Goal: Find contact information: Find contact information

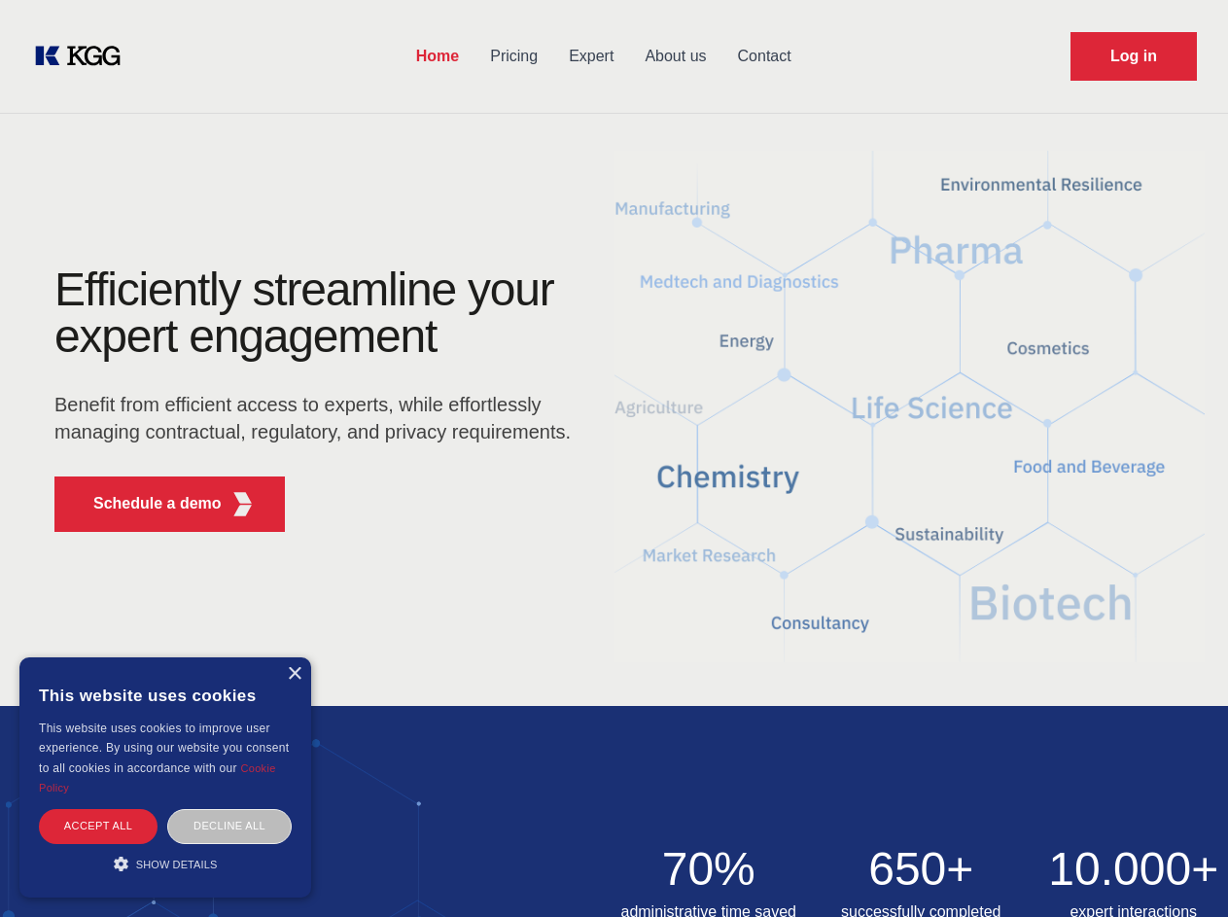
click at [614, 458] on div "Efficiently streamline your expert engagement Benefit from efficient access to …" at bounding box center [318, 407] width 591 height 281
click at [146, 504] on p "Schedule a demo" at bounding box center [157, 503] width 128 height 23
click at [294, 674] on div "× This website uses cookies This website uses cookies to improve user experienc…" at bounding box center [165, 778] width 292 height 240
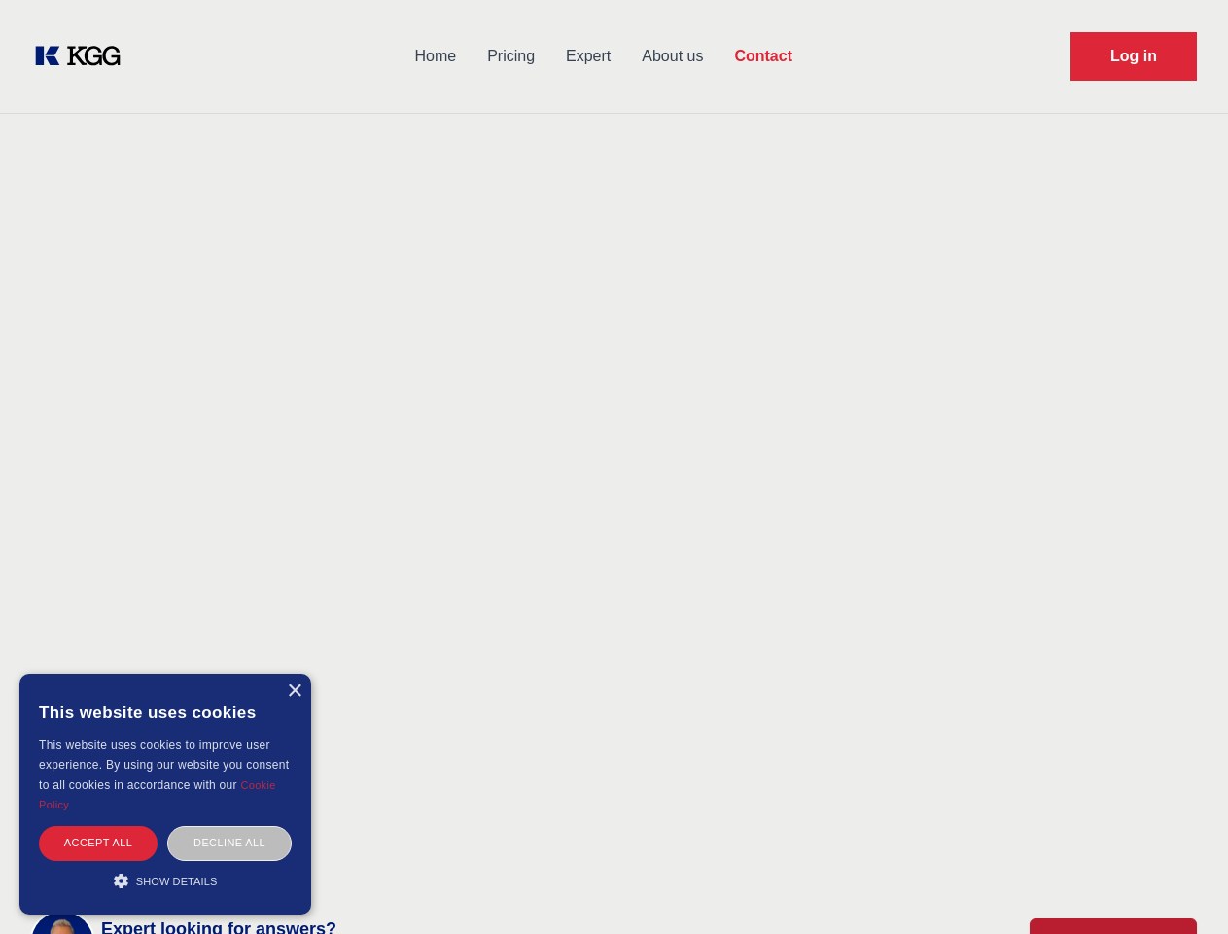
click at [98, 826] on div "Accept all" at bounding box center [98, 843] width 119 height 34
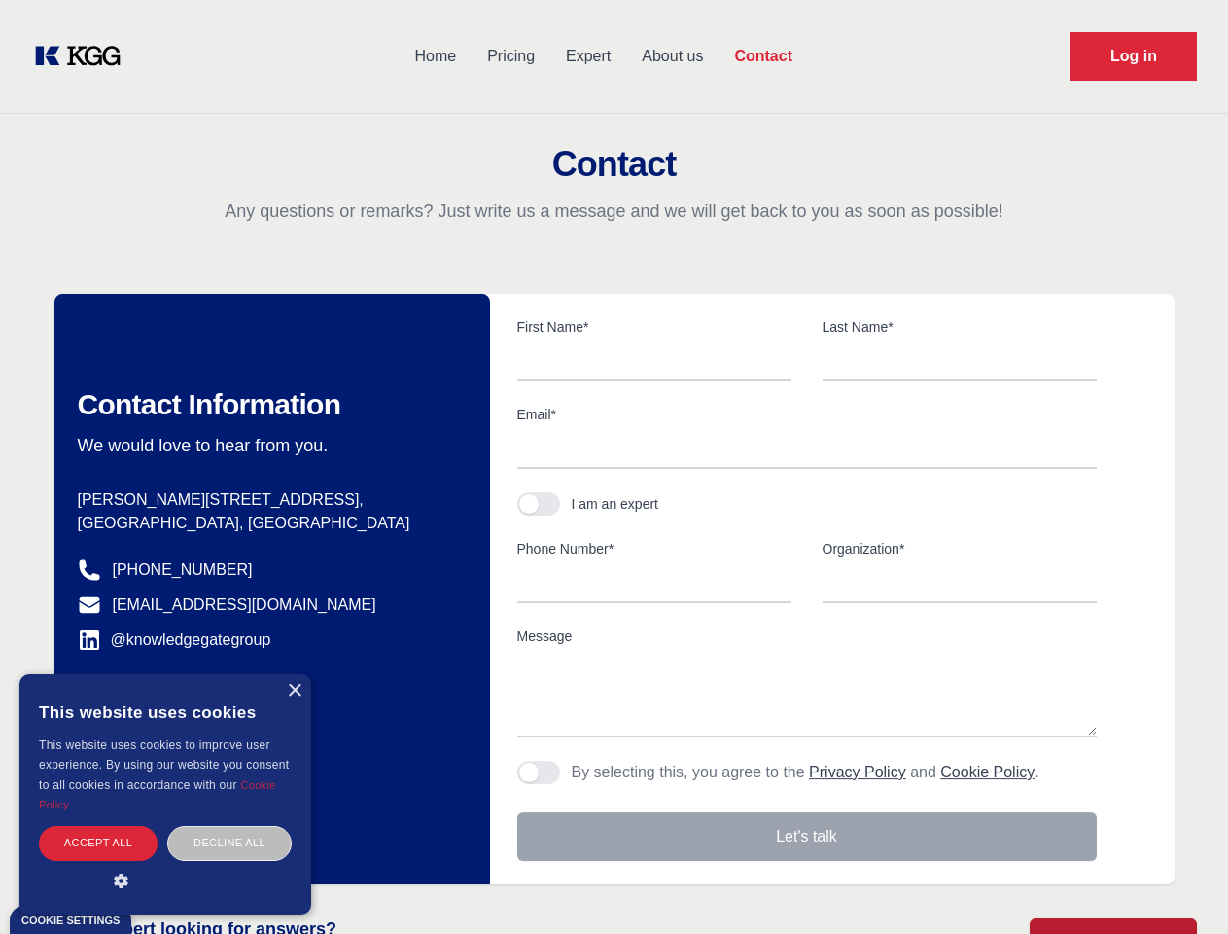
click at [230, 826] on div "Decline all" at bounding box center [229, 843] width 125 height 34
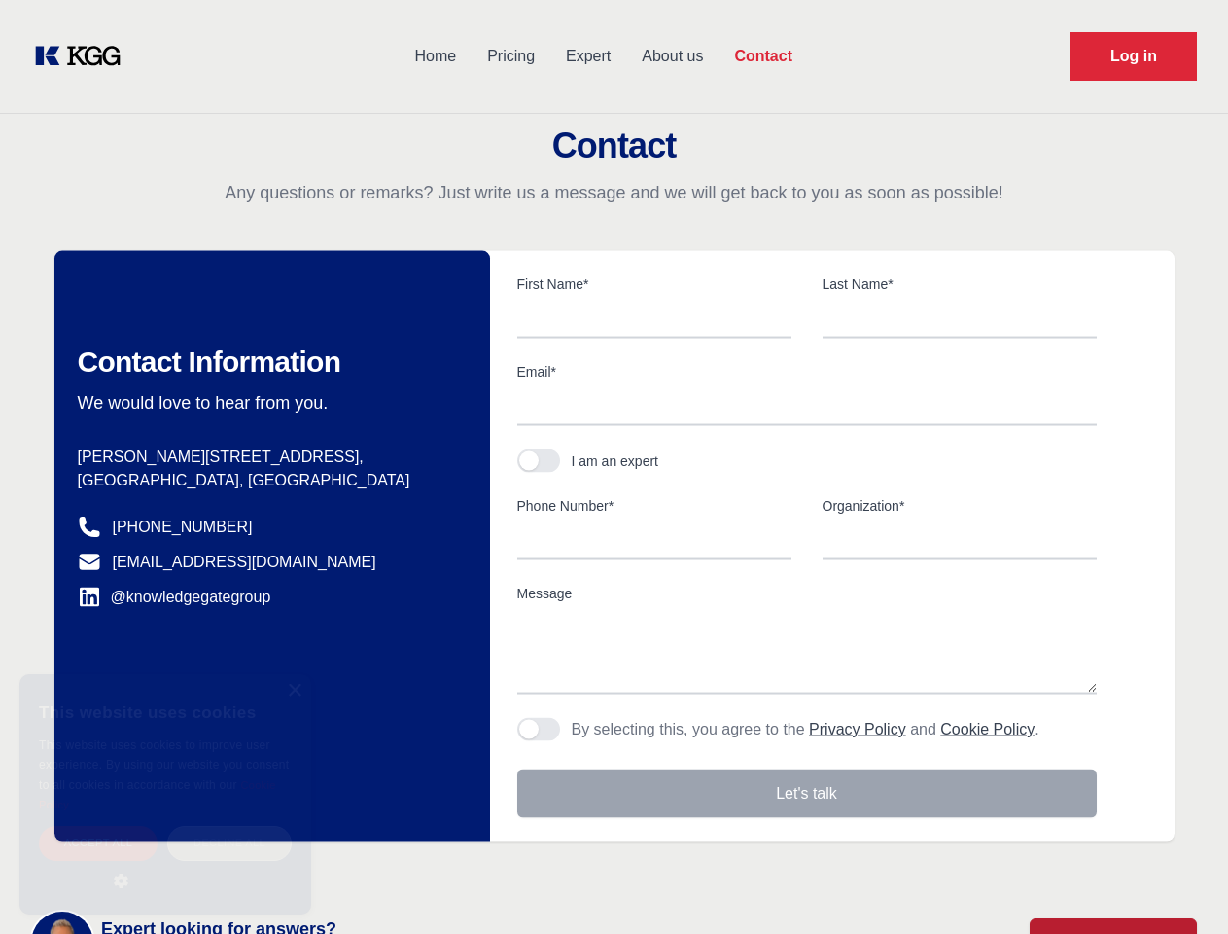
click at [165, 864] on main "Contact Any questions or remarks? Just write us a message and we will get back …" at bounding box center [614, 506] width 1228 height 1013
